Goal: Information Seeking & Learning: Learn about a topic

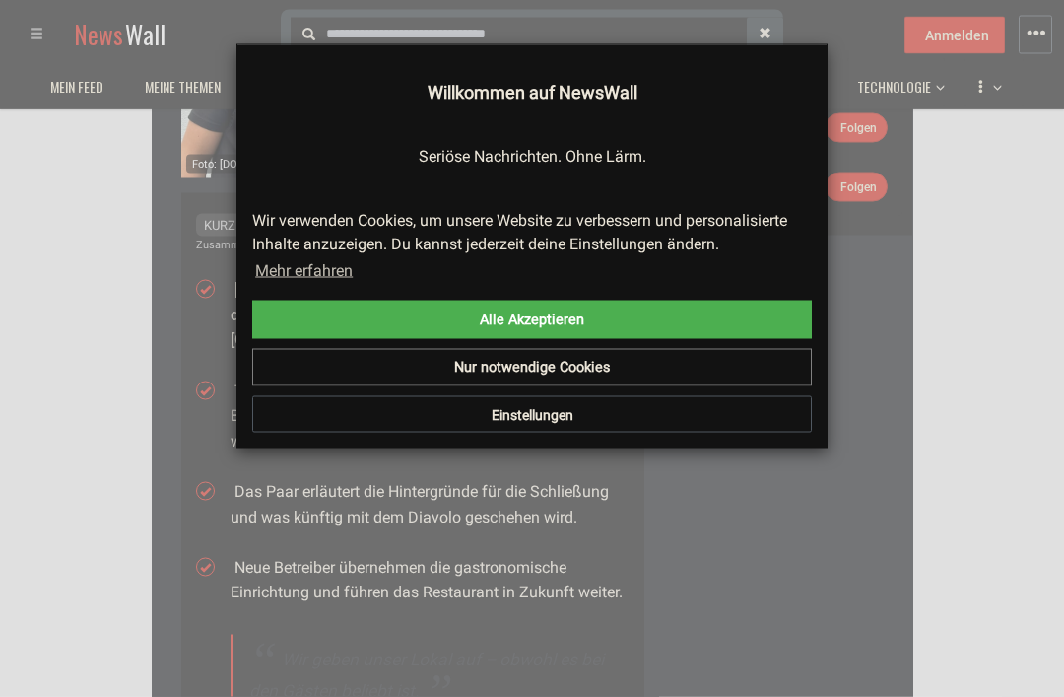
scroll to position [386, 0]
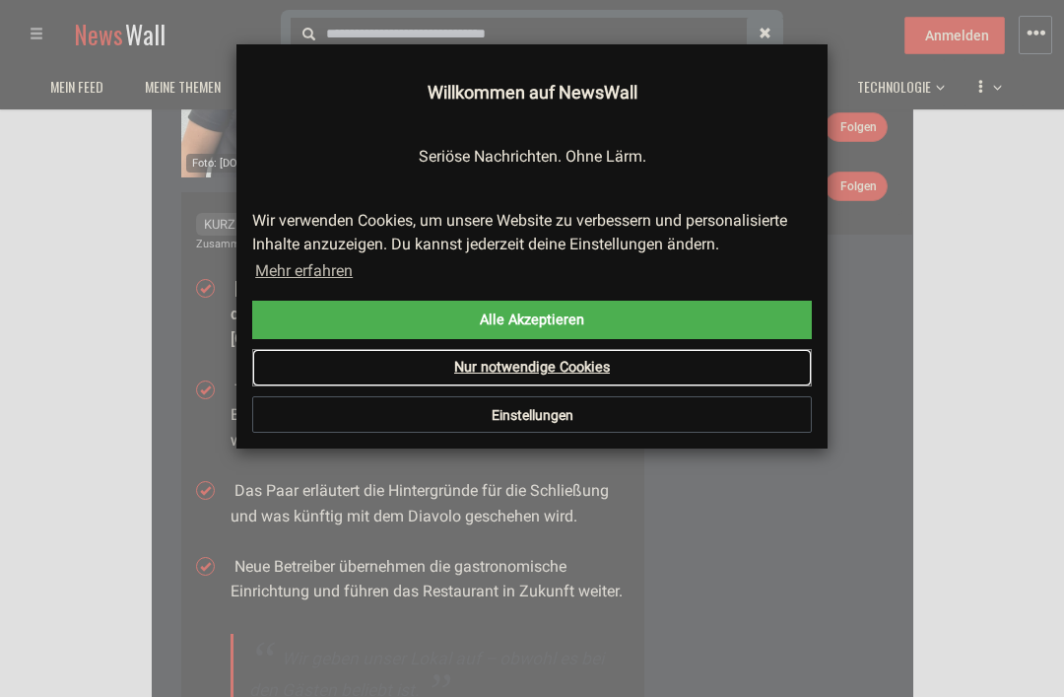
click at [743, 362] on link "Nur notwendige Cookies" at bounding box center [532, 367] width 560 height 37
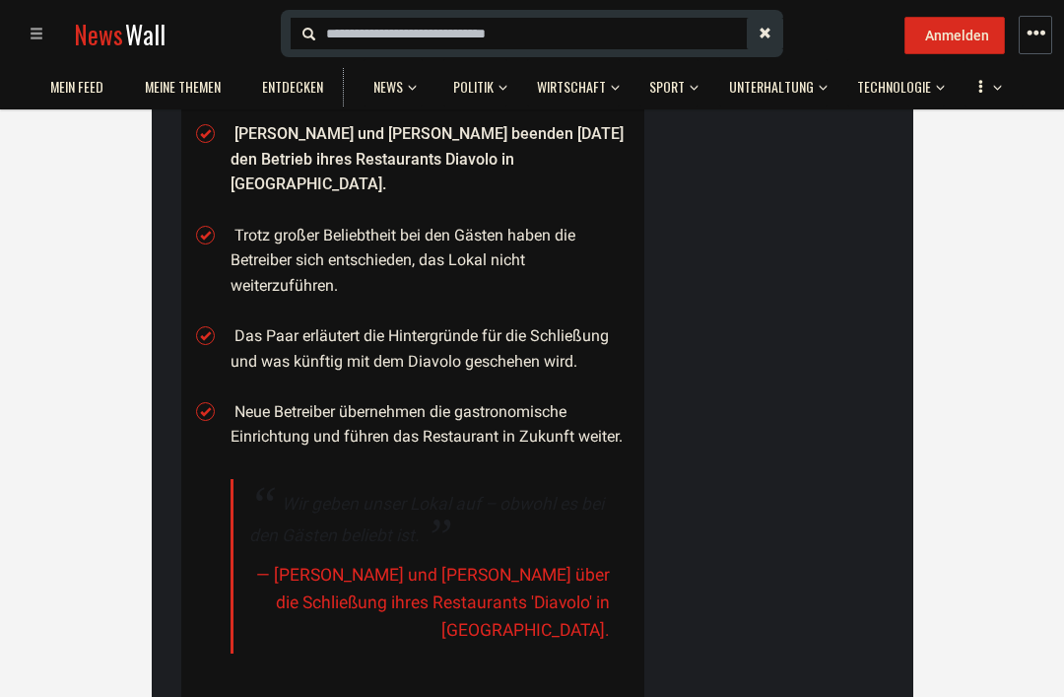
scroll to position [539, 0]
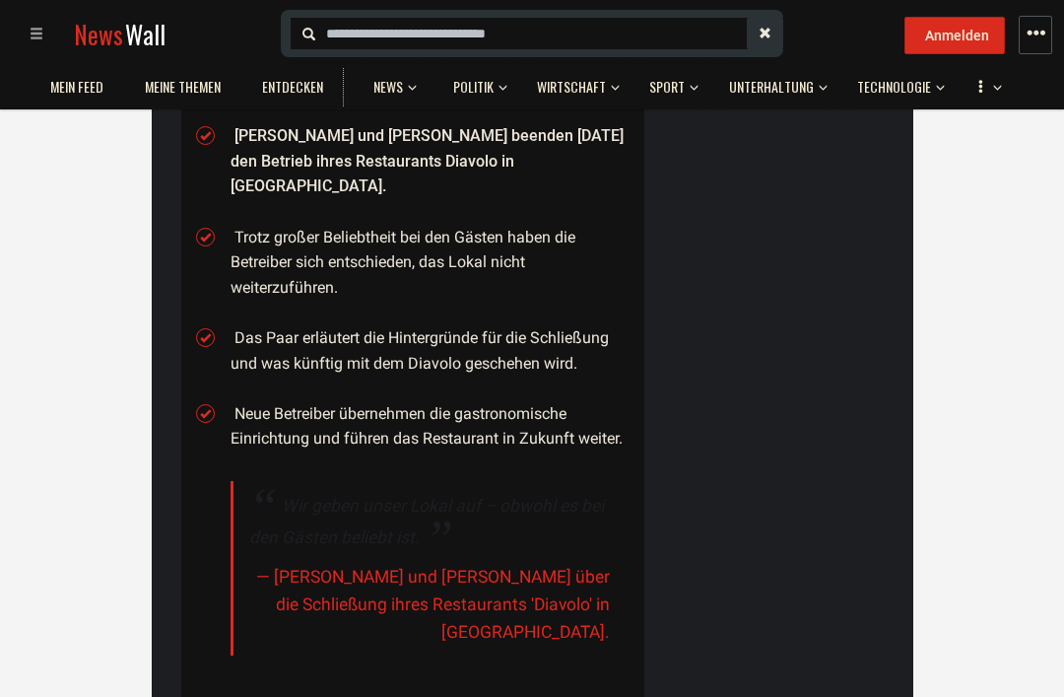
click at [511, 401] on li "Neue Betreiber übernehmen die gastronomische Einrichtung und führen das Restaur…" at bounding box center [430, 426] width 399 height 50
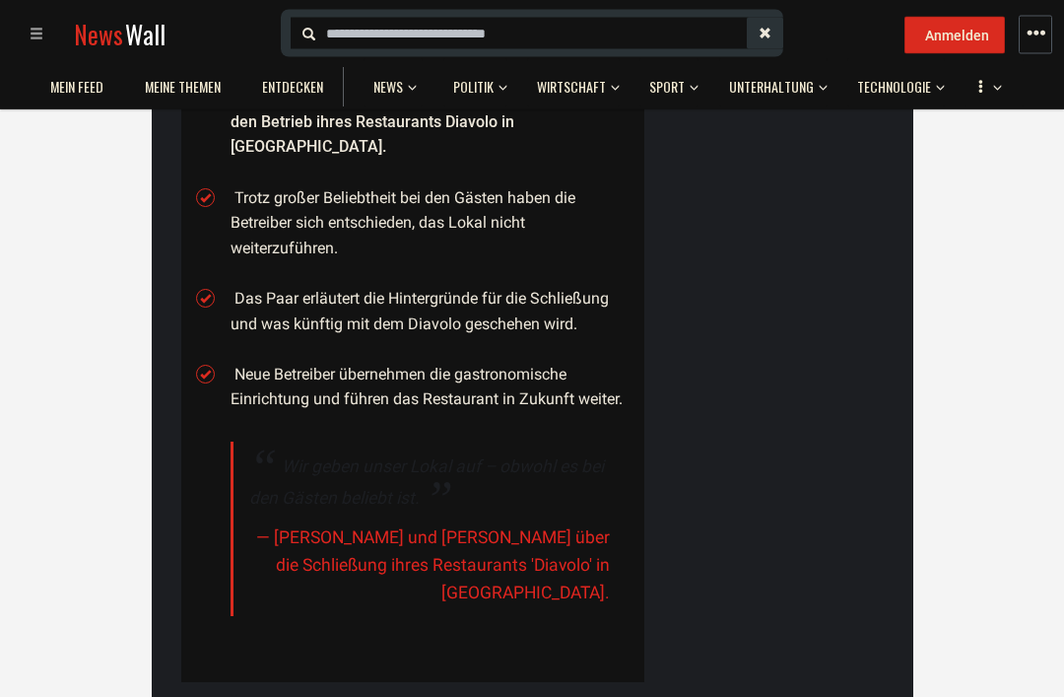
scroll to position [587, 0]
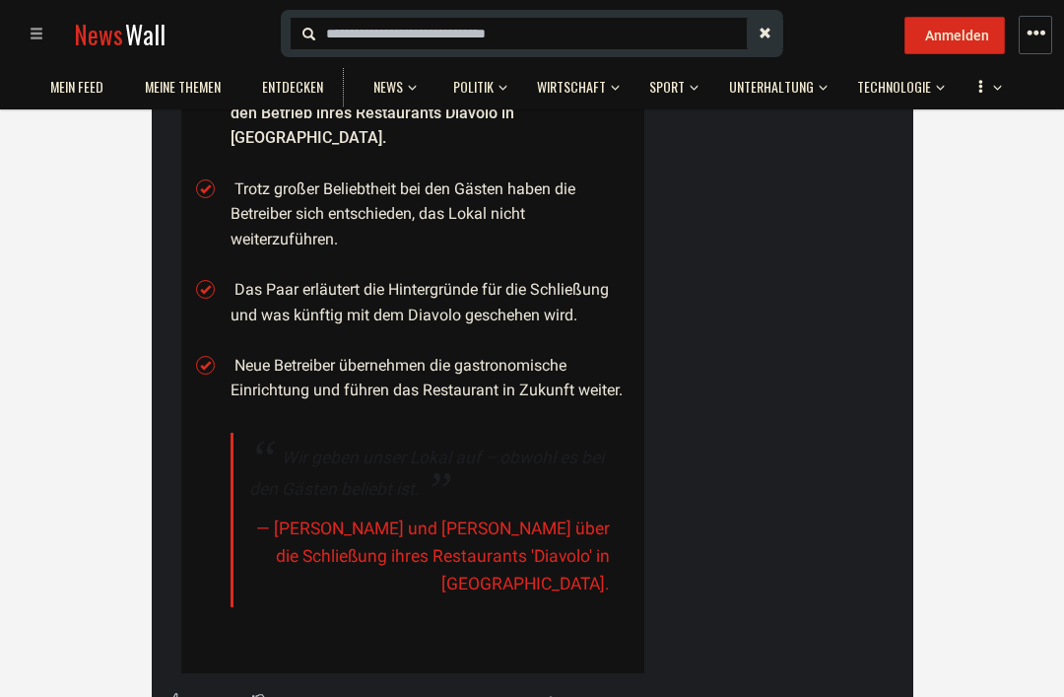
click at [569, 514] on cite "— [PERSON_NAME] und [PERSON_NAME] über die Schließung ihres Restaurants 'Diavol…" at bounding box center [429, 555] width 361 height 83
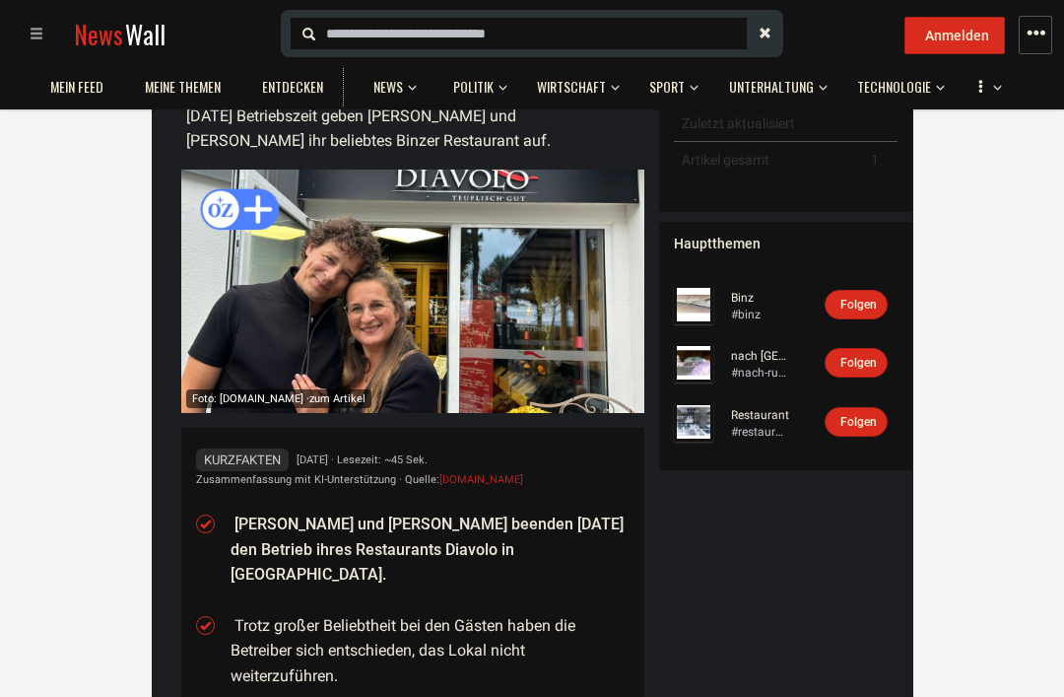
scroll to position [150, 0]
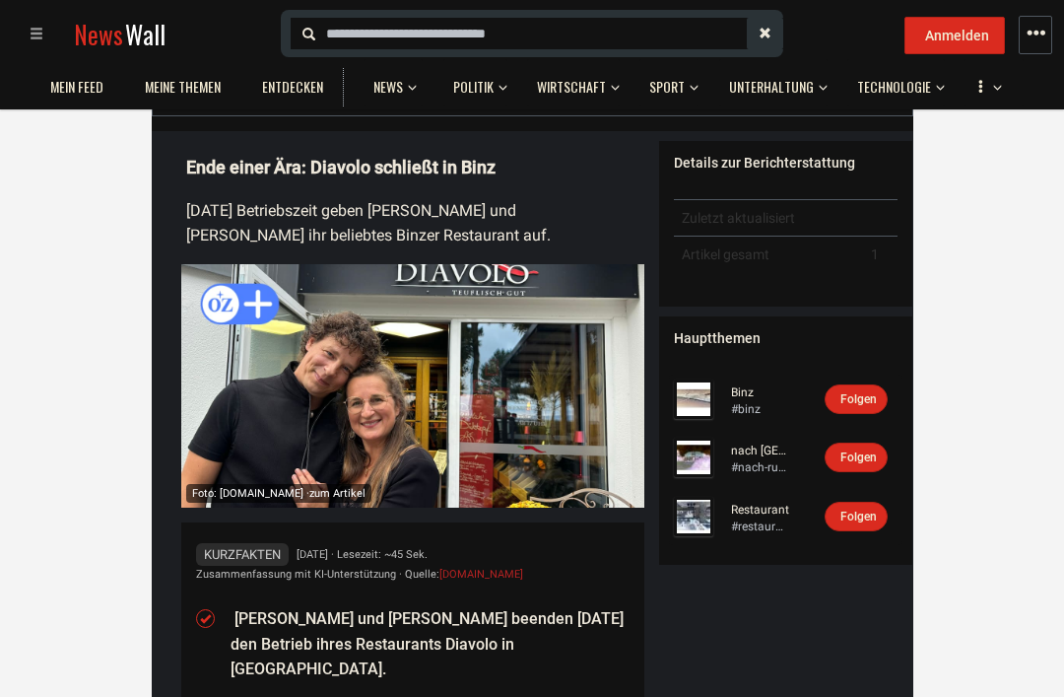
scroll to position [45, 0]
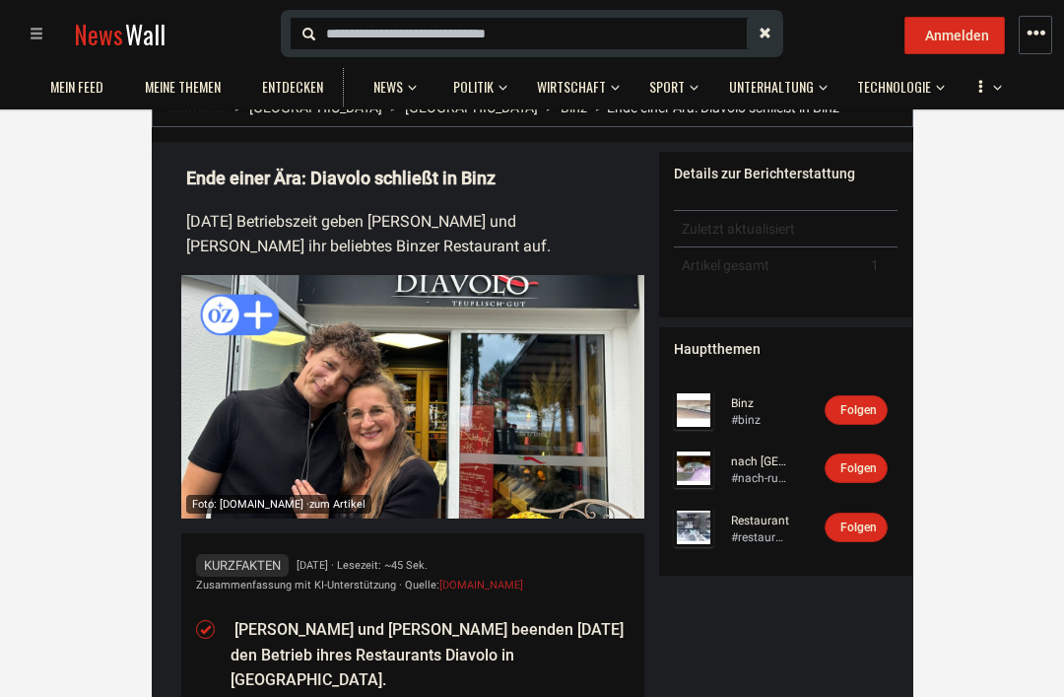
click at [772, 167] on div "Details zur Berichterstattung" at bounding box center [786, 174] width 225 height 20
click at [776, 177] on div "Details zur Berichterstattung" at bounding box center [786, 174] width 225 height 20
click at [782, 259] on td "Artikel gesamt" at bounding box center [768, 265] width 189 height 36
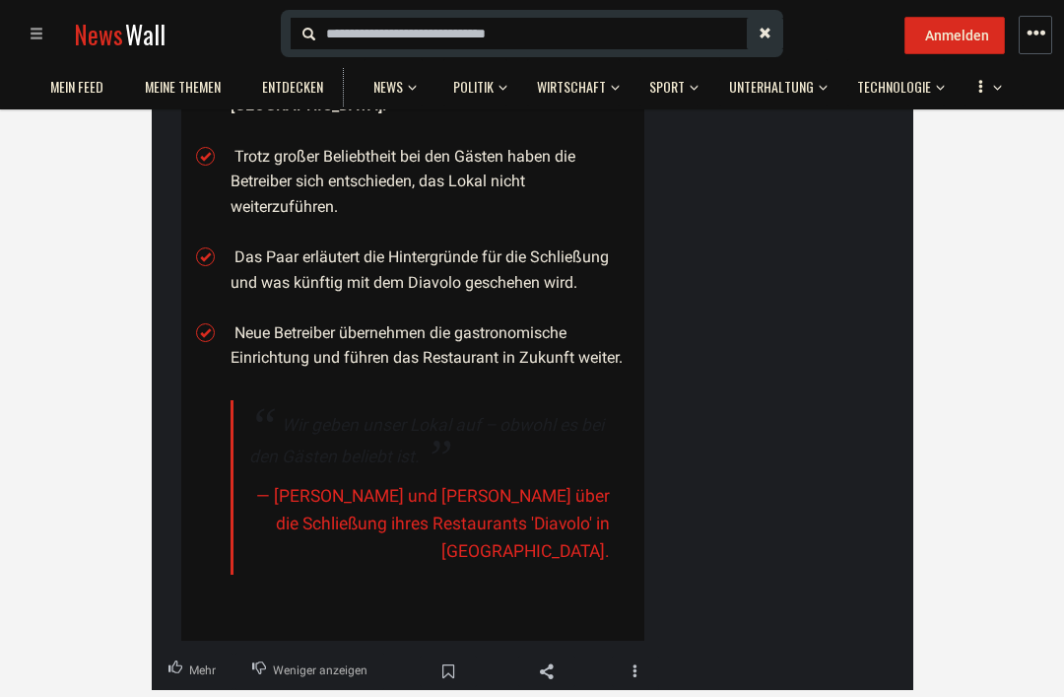
scroll to position [621, 0]
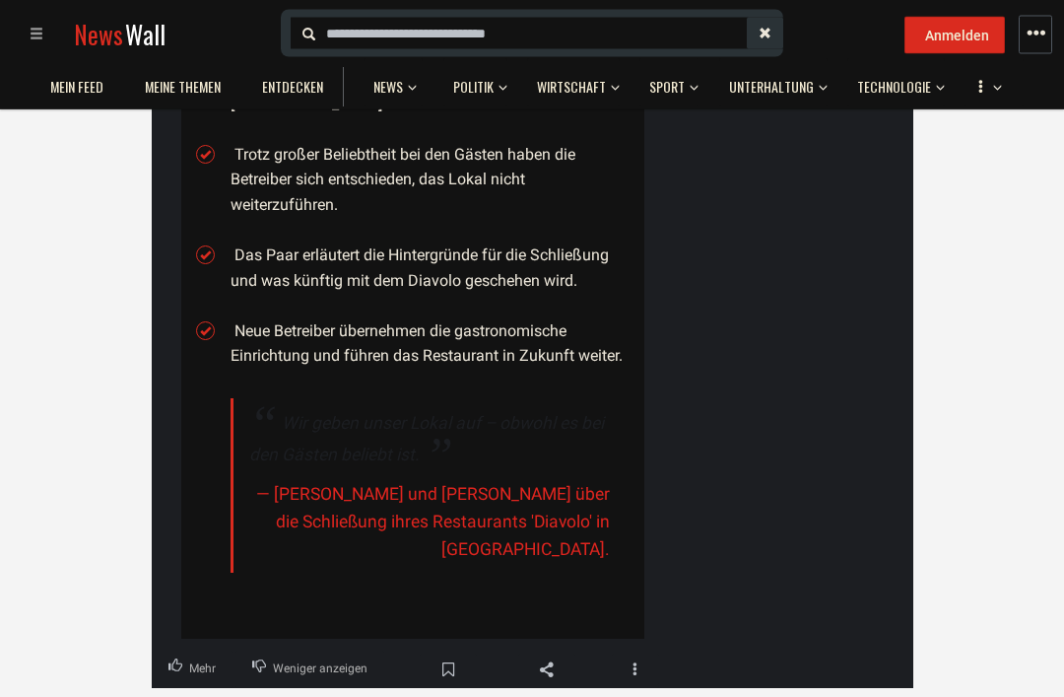
click at [550, 481] on cite "— [PERSON_NAME] und [PERSON_NAME] über die Schließung ihres Restaurants 'Diavol…" at bounding box center [429, 522] width 361 height 83
click at [539, 481] on cite "— [PERSON_NAME] und [PERSON_NAME] über die Schließung ihres Restaurants 'Diavol…" at bounding box center [429, 522] width 361 height 83
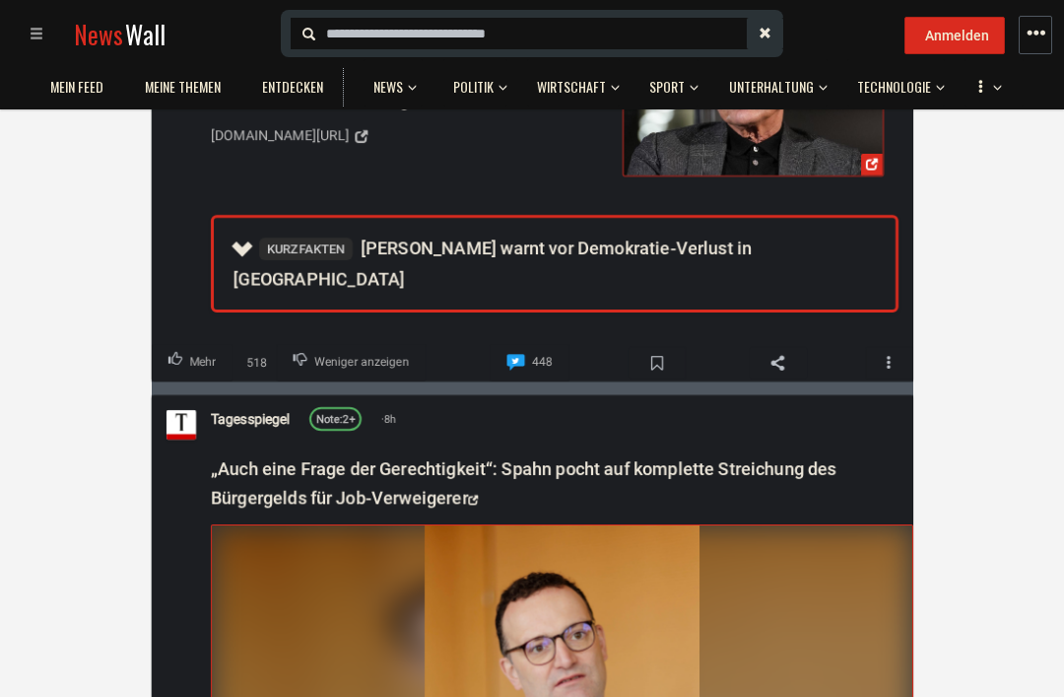
scroll to position [3205, 0]
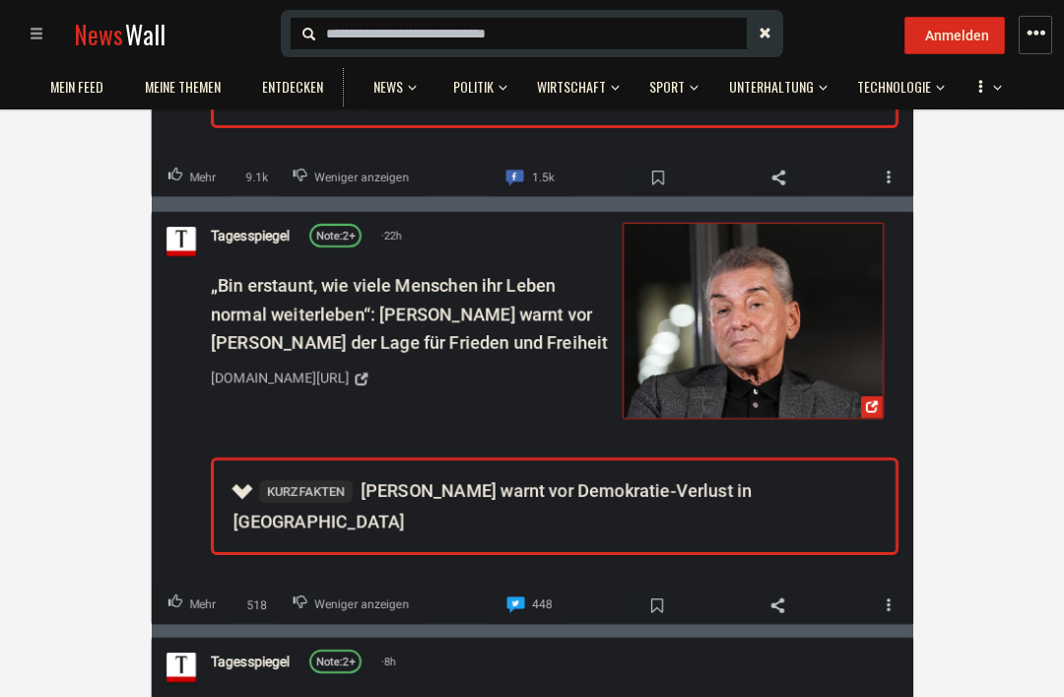
scroll to position [2789, 0]
